Goal: Ask a question

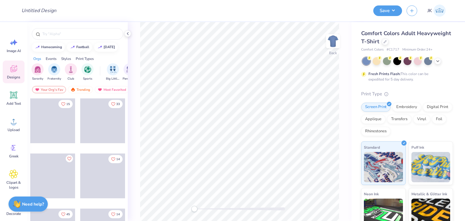
click at [32, 202] on strong "Need help?" at bounding box center [33, 205] width 22 height 6
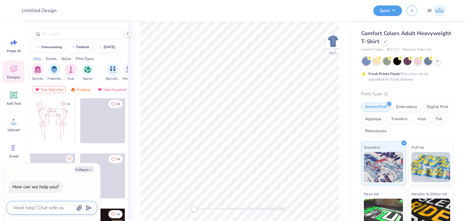
click at [43, 207] on textarea at bounding box center [44, 208] width 62 height 8
type textarea "H"
type textarea "x"
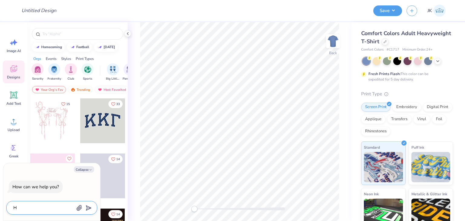
type textarea "He"
type textarea "x"
type textarea "Hey"
type textarea "x"
type textarea "Heyc"
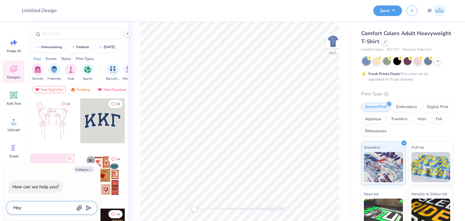
type textarea "x"
type textarea "Hey"
type textarea "x"
type textarea "Hey!"
type textarea "x"
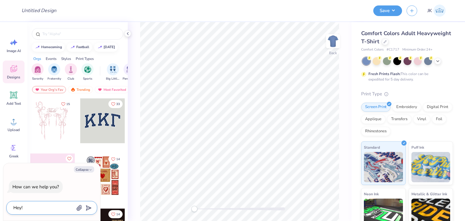
type textarea "Hey!"
type textarea "x"
type textarea "Hey! X"
type textarea "x"
type textarea "Hey! Xa"
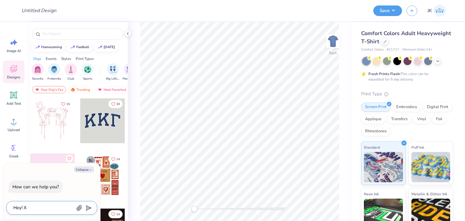
type textarea "x"
type textarea "Hey! [GEOGRAPHIC_DATA]"
type textarea "x"
type textarea "Hey! [GEOGRAPHIC_DATA]"
type textarea "x"
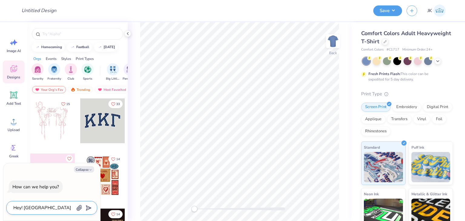
type textarea "Hey! Xan w"
type textarea "x"
type textarea "Hey! Xan we"
type textarea "x"
type textarea "Hey! Xan we"
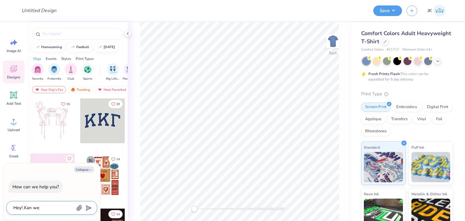
type textarea "x"
type textarea "Hey! Xan we d"
type textarea "x"
type textarea "Hey! Xan we de"
type textarea "x"
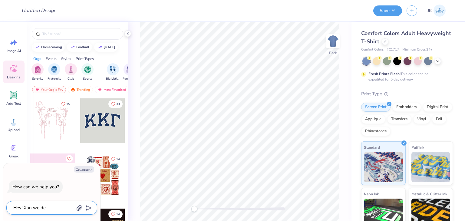
type textarea "Hey! Xan we d"
type textarea "x"
type textarea "Hey! Xan we"
type textarea "x"
type textarea "Hey! Xan we"
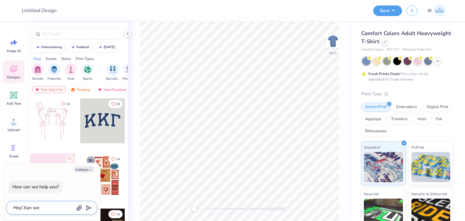
type textarea "x"
type textarea "Hey! Xan w"
type textarea "x"
type textarea "Hey! [GEOGRAPHIC_DATA]"
type textarea "x"
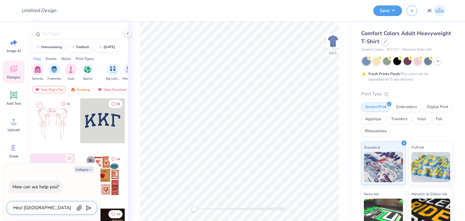
type textarea "Hey! [GEOGRAPHIC_DATA]"
type textarea "x"
type textarea "Hey! Xa"
type textarea "x"
type textarea "Hey! X"
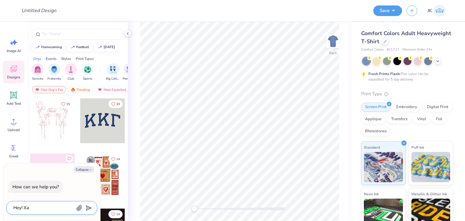
type textarea "x"
type textarea "Hey!"
type textarea "x"
type textarea "Hey!"
type textarea "x"
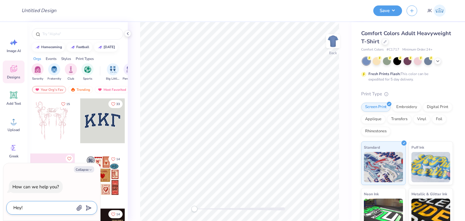
type textarea "Hey! c"
type textarea "x"
type textarea "Hey! ca"
type textarea "x"
type textarea "Hey! can"
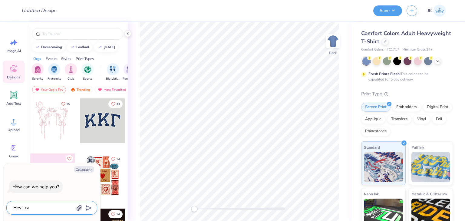
type textarea "x"
type textarea "Hey! can"
type textarea "x"
type textarea "Hey! can w"
type textarea "x"
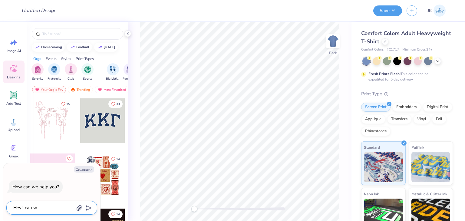
type textarea "Hey! can we"
type textarea "x"
type textarea "Hey! can we"
type textarea "x"
type textarea "Hey! can we c"
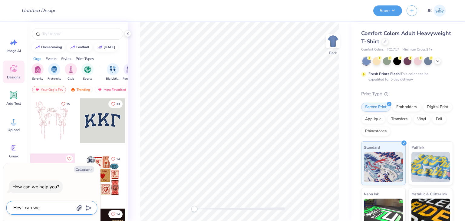
type textarea "x"
type textarea "Hey! can we cr"
type textarea "x"
type textarea "Hey! can we cre"
type textarea "x"
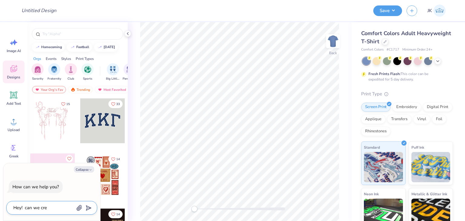
type textarea "Hey! can we crea"
type textarea "x"
type textarea "Hey! can we creat"
type textarea "x"
type textarea "Hey! can we create"
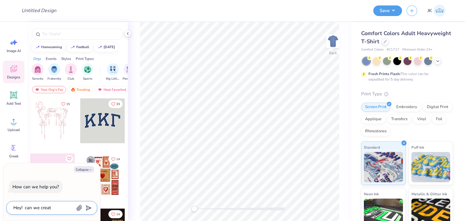
type textarea "x"
type textarea "Hey! can we create"
type textarea "x"
type textarea "Hey! can we create d"
type textarea "x"
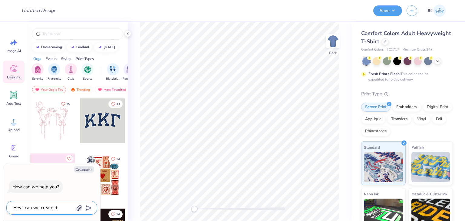
type textarea "Hey! can we create de"
type textarea "x"
type textarea "Hey! can we create des"
type textarea "x"
type textarea "Hey! can we create desi"
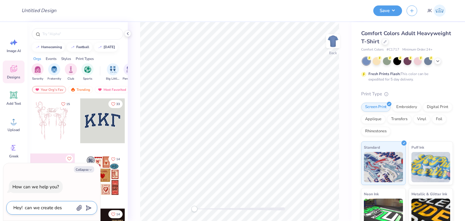
type textarea "x"
type textarea "Hey! can we create desig"
type textarea "x"
type textarea "Hey! can we create design"
type textarea "x"
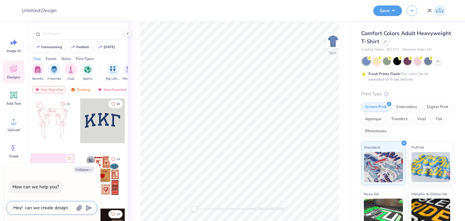
type textarea "Hey! can we create design"
type textarea "x"
type textarea "Hey! can we create design o"
type textarea "x"
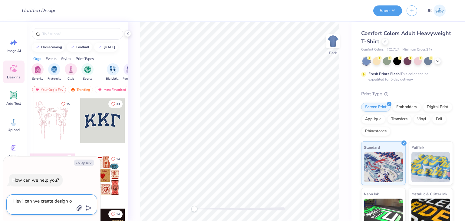
type textarea "Hey! can we create design on"
type textarea "x"
type textarea "Hey! can we create design on"
type textarea "x"
type textarea "Hey! can we create design on a"
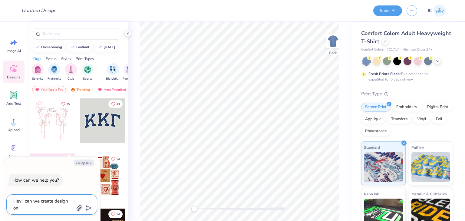
type textarea "x"
type textarea "Hey! can we create design on a"
type textarea "x"
type textarea "Hey! can we create design on a M"
type textarea "x"
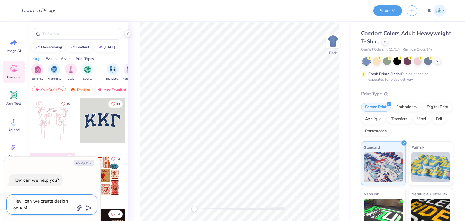
type textarea "Hey! can we create design on a MT"
type textarea "x"
type textarea "Hey! can we create design on a MTO"
type textarea "x"
type textarea "Hey! can we create design on a MTO"
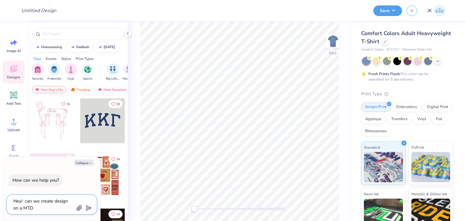
type textarea "x"
type textarea "Hey! can we create design on a MTO r"
type textarea "x"
type textarea "Hey! can we create design on a MTO"
type textarea "x"
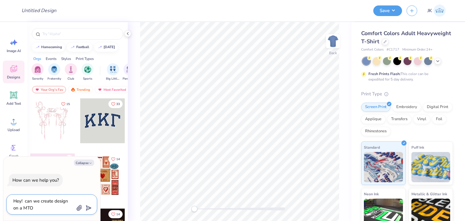
type textarea "Hey! can we create design on a MTO p"
type textarea "x"
type textarea "Hey! can we create design on a MTO pr"
type textarea "x"
type textarea "Hey! can we create design on a MTO pro"
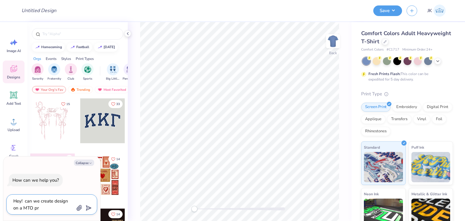
type textarea "x"
type textarea "Hey! can we create design on a MTO prod"
type textarea "x"
type textarea "Hey! can we create design on a MTO produ"
type textarea "x"
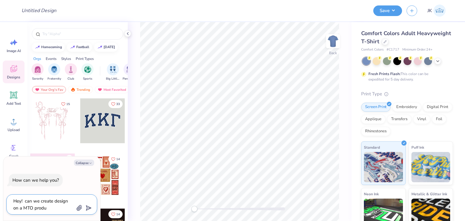
type textarea "Hey! can we create design on a MTO produc"
type textarea "x"
type textarea "Hey! can we create design on a MTO product"
type textarea "x"
type textarea "Hey! can we create design on a MTO product"
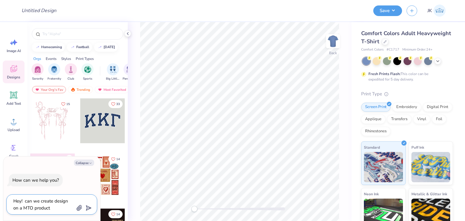
type textarea "x"
type textarea "Hey! can we create design on a MTO product t"
type textarea "x"
type textarea "Hey! can we create design on a MTO product th"
type textarea "x"
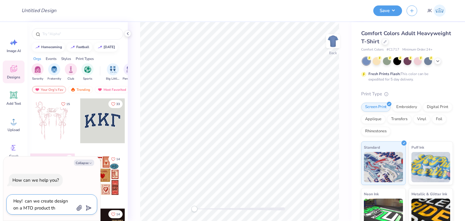
type textarea "Hey! can we create design on a MTO product tha"
type textarea "x"
type textarea "Hey! can we create design on a MTO product that"
type textarea "x"
type textarea "Hey! can we create design on a MTO product that"
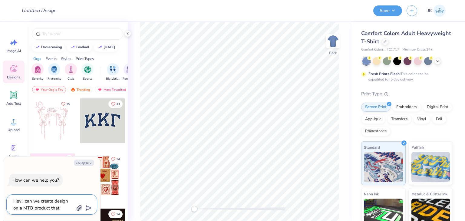
type textarea "x"
type textarea "Hey! can we create design on a MTO product that i"
type textarea "x"
type textarea "Hey! can we create design on a MTO product that is"
type textarea "x"
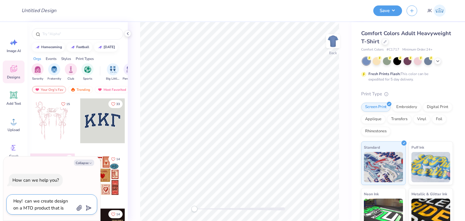
type textarea "Hey! can we create design on a MTO product that is"
type textarea "x"
type textarea "Hey! can we create design on a MTO product that is u"
type textarea "x"
type textarea "Hey! can we create design on a MTO product that is un"
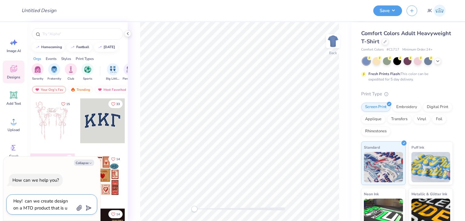
type textarea "x"
type textarea "Hey! can we create design on a MTO product that is una"
type textarea "x"
type textarea "Hey! can we create design on a MTO product that is unav"
type textarea "x"
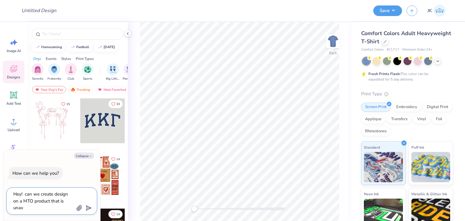
type textarea "Hey! can we create design on a MTO product that is unava"
type textarea "x"
type textarea "Hey! can we create design on a MTO product that is unavai"
type textarea "x"
type textarea "Hey! can we create design on a MTO product that is unavail"
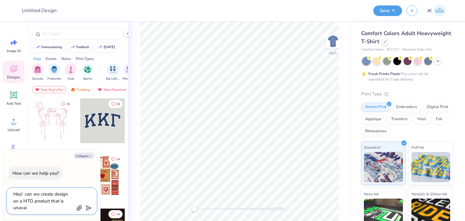
type textarea "x"
type textarea "Hey! can we create design on a MTO product that is unavaila"
type textarea "x"
type textarea "Hey! can we create design on a MTO product that is unavailab"
type textarea "x"
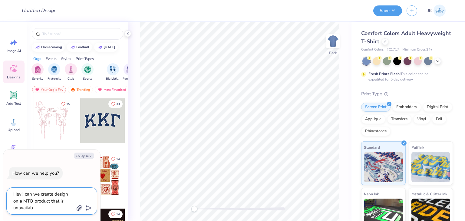
type textarea "Hey! can we create design on a MTO product that is unavailabl"
type textarea "x"
type textarea "Hey! can we create design on a MTO product that is unavailable"
type textarea "x"
click at [27, 192] on textarea "Hey! can we create design on a MTO product that is unavailable" at bounding box center [44, 201] width 62 height 22
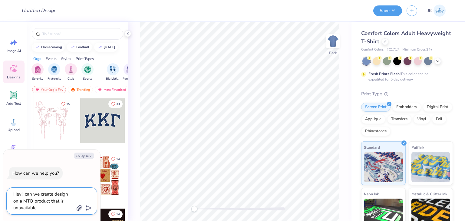
type textarea "Hey! an we create design on a MTO product that is unavailable"
type textarea "x"
type textarea "Hey! an we create design on a MTO product that is unavailable"
type textarea "x"
type textarea "Hey! Can we create design on a MTO product that is unavailable"
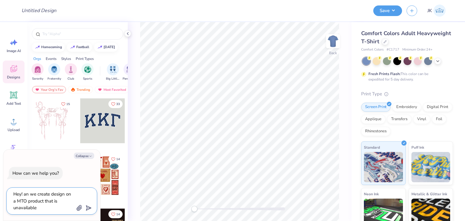
type textarea "x"
type textarea "Hey! CDan we create design on a MTO product that is unavailable"
type textarea "x"
type textarea "Hey! CD=an we create design on a MTO product that is unavailable"
type textarea "x"
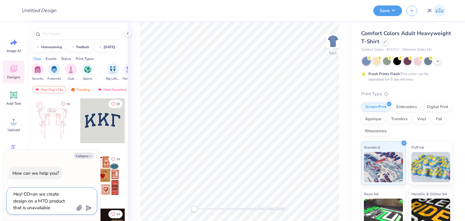
type textarea "Hey! CDan we create design on a MTO product that is unavailable"
type textarea "x"
type textarea "Hey! Can we create design on a MTO product that is unavailable"
type textarea "x"
click at [42, 208] on textarea "Hey! Can we create design on a MTO product that is unavailable" at bounding box center [44, 201] width 62 height 22
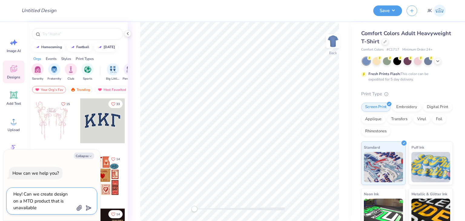
click at [61, 203] on textarea "Hey! Can we create design on a MTO product that is unavailable" at bounding box center [44, 201] width 62 height 22
type textarea "Hey! Can we create design on a MTO product that isunavailable"
type textarea "x"
type textarea "Hey! Can we create design on a MTO product that iunavailable"
type textarea "x"
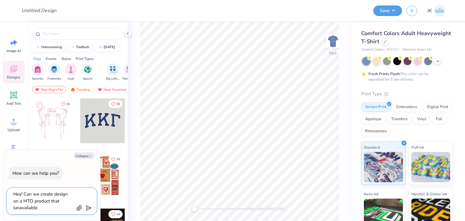
type textarea "Hey! Can we create design on a MTO product that unavailable"
type textarea "x"
type textarea "Hey! Can we create design on a MTO product thatunavailable"
type textarea "x"
type textarea "Hey! Can we create design on a MTO product thaunavailable"
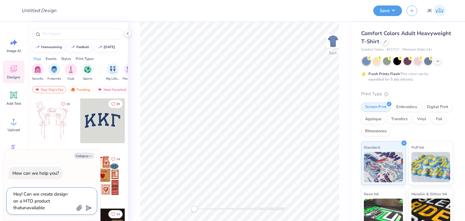
type textarea "x"
type textarea "Hey! Can we create design on a MTO product thunavailable"
type textarea "x"
type textarea "Hey! Can we create design on a MTO product tunavailable"
type textarea "x"
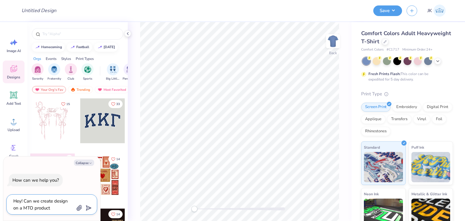
type textarea "Hey! Can we create design on a MTO product unavailable"
type textarea "x"
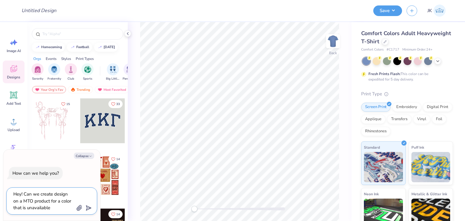
drag, startPoint x: 57, startPoint y: 208, endPoint x: 29, endPoint y: 208, distance: 27.3
click at [29, 208] on textarea "Hey! Can we create design on a MTO product for a color that is unavailable" at bounding box center [44, 201] width 62 height 22
click at [87, 206] on icon "submit" at bounding box center [87, 208] width 8 height 8
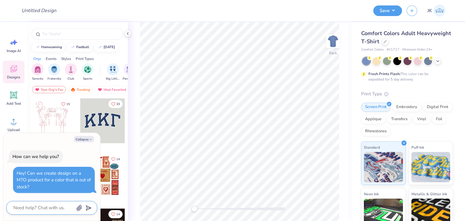
click at [89, 151] on div "How can we help you? Hey! Can we create design on a MTO product for a color tha…" at bounding box center [51, 171] width 91 height 53
click at [71, 156] on div "How can we help you? Hey! Can we create design on a MTO product for a color tha…" at bounding box center [51, 171] width 91 height 53
click at [51, 181] on div "Hey! Can we create design on a MTO product for a color that is out of stock?" at bounding box center [54, 180] width 74 height 20
click at [41, 198] on div "How can we help you? Hey! Can we create design on a MTO product for a color tha…" at bounding box center [51, 171] width 91 height 53
